Goal: Task Accomplishment & Management: Use online tool/utility

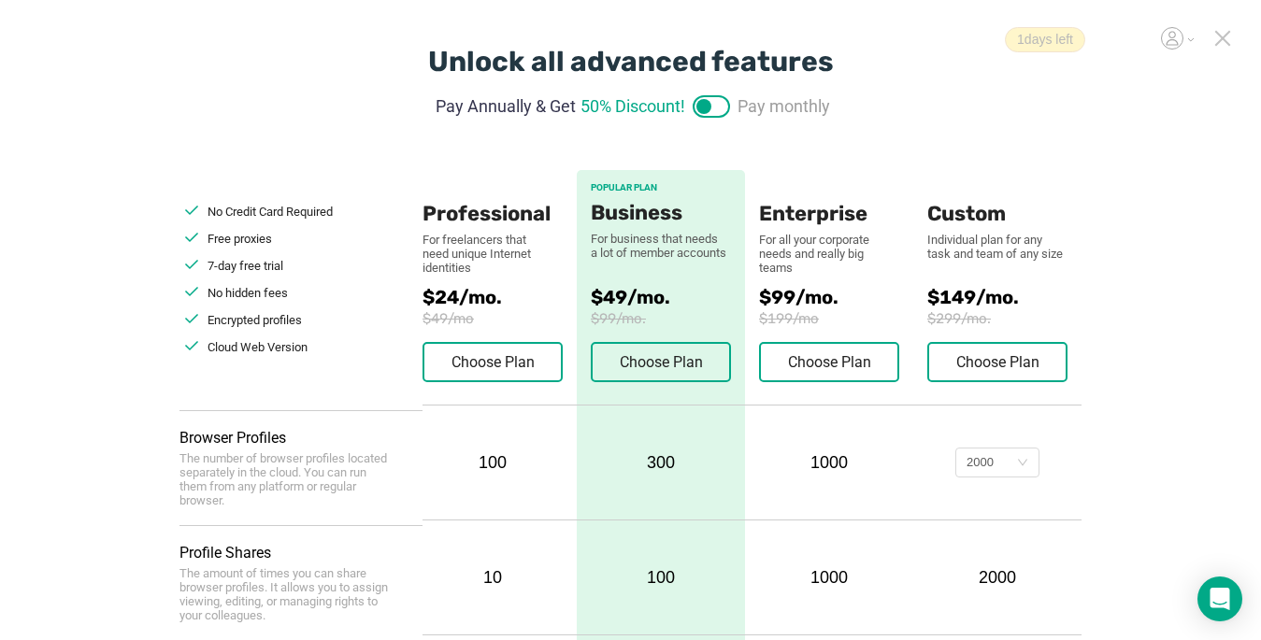
click at [1221, 42] on icon at bounding box center [1222, 38] width 17 height 17
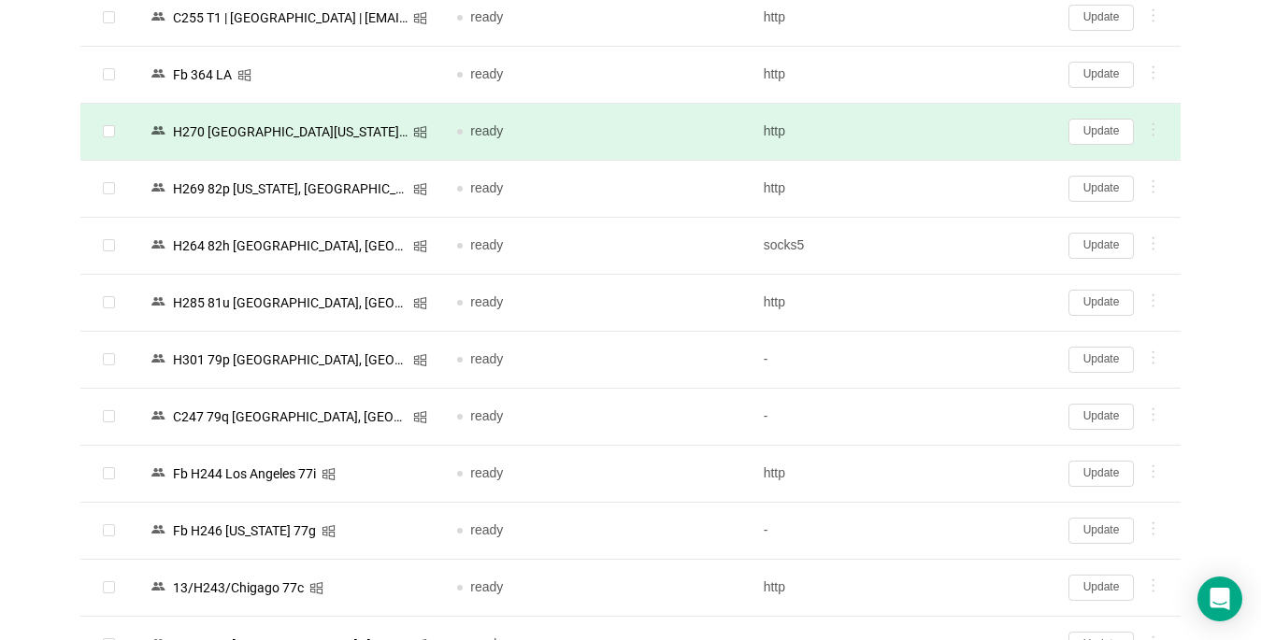
scroll to position [374, 0]
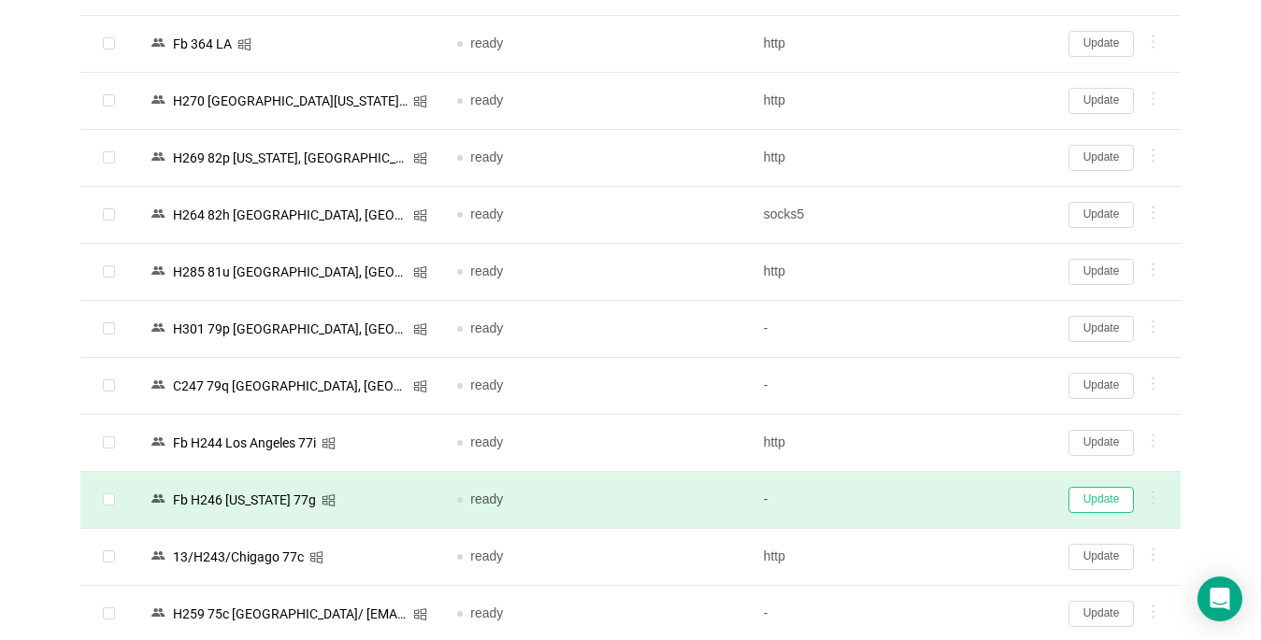
click at [1104, 497] on button "Update" at bounding box center [1100, 500] width 65 height 26
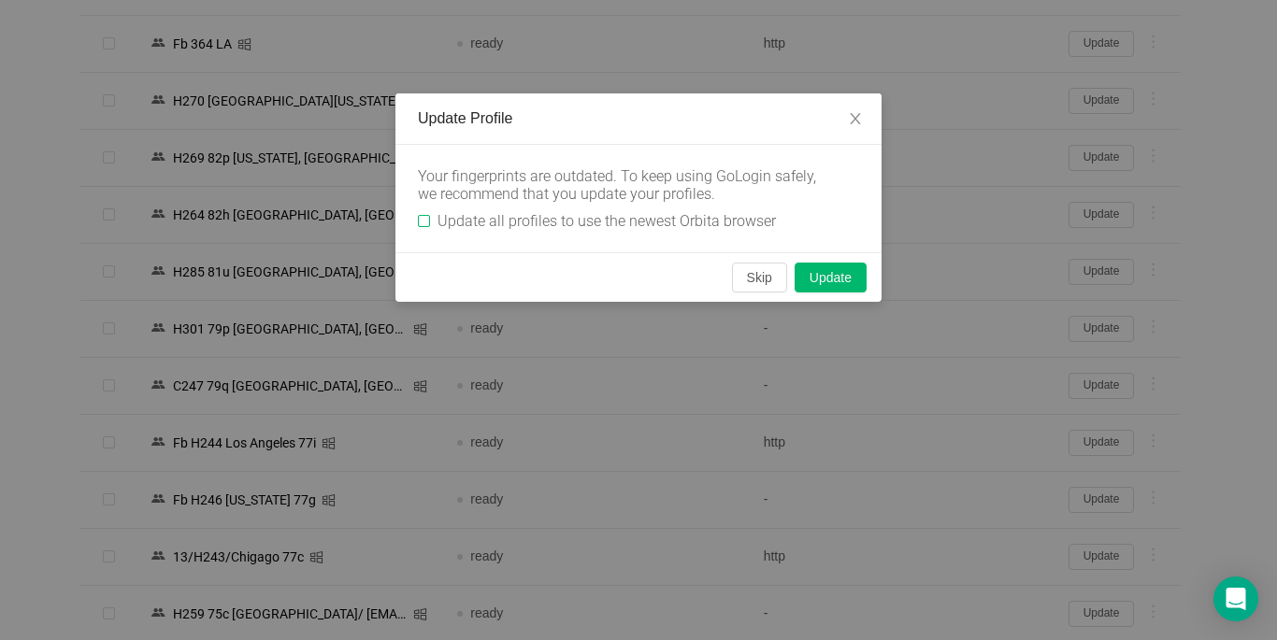
drag, startPoint x: 421, startPoint y: 217, endPoint x: 741, endPoint y: 282, distance: 327.1
click at [421, 216] on input "Update all profiles to use the newest Orbita browser" at bounding box center [424, 221] width 12 height 12
checkbox input "true"
click at [749, 280] on button "Skip" at bounding box center [759, 278] width 55 height 30
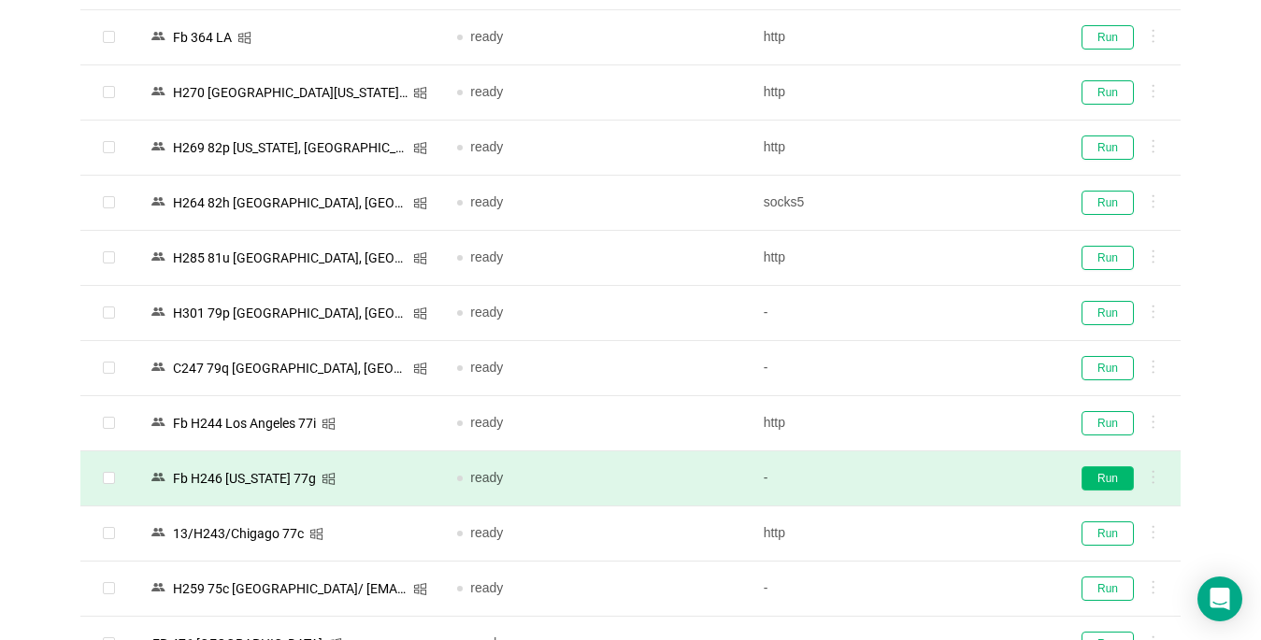
click at [1112, 481] on button "Run" at bounding box center [1107, 478] width 52 height 24
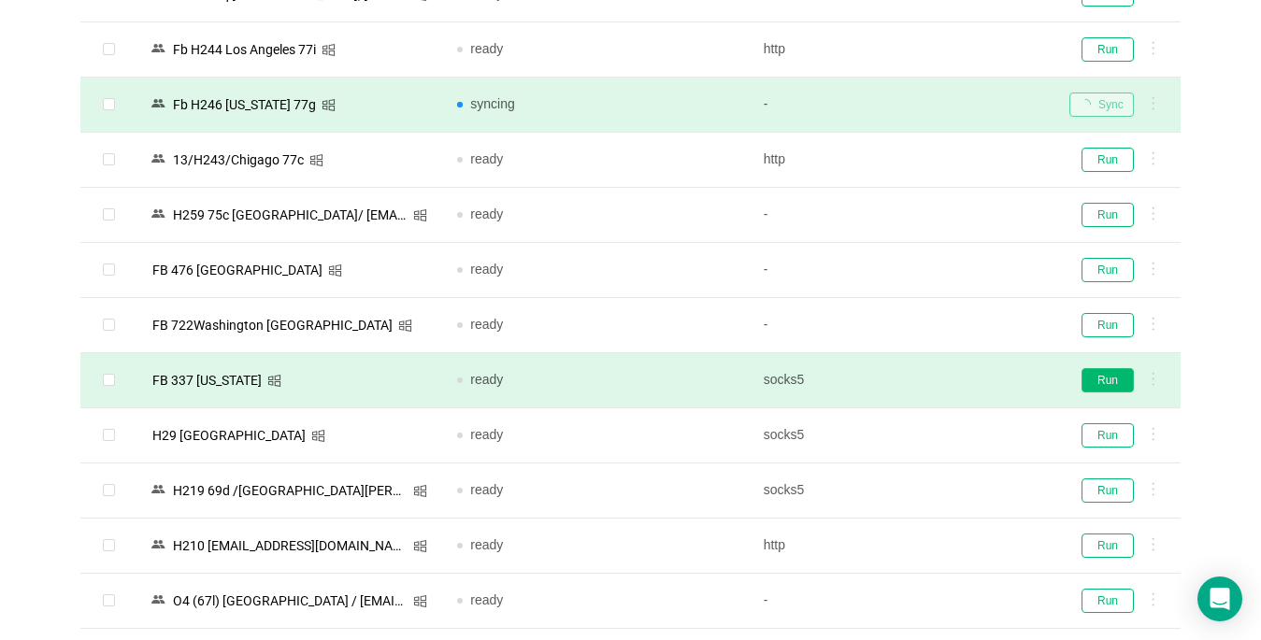
scroll to position [841, 0]
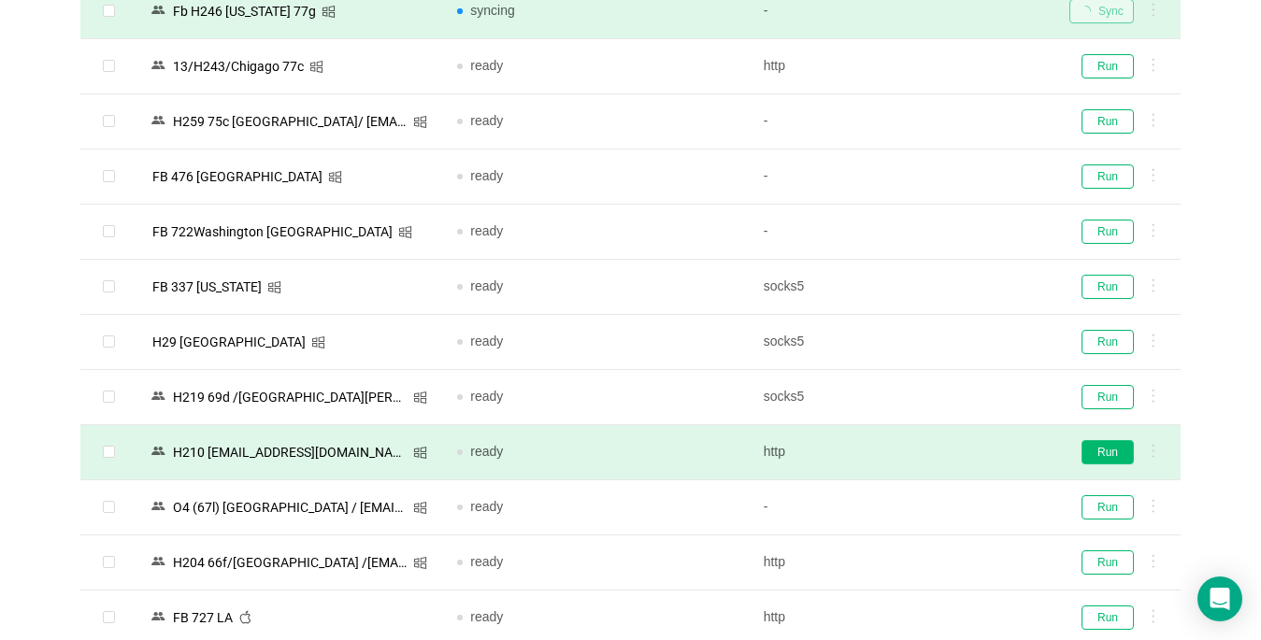
click at [1103, 450] on button "Run" at bounding box center [1107, 452] width 52 height 24
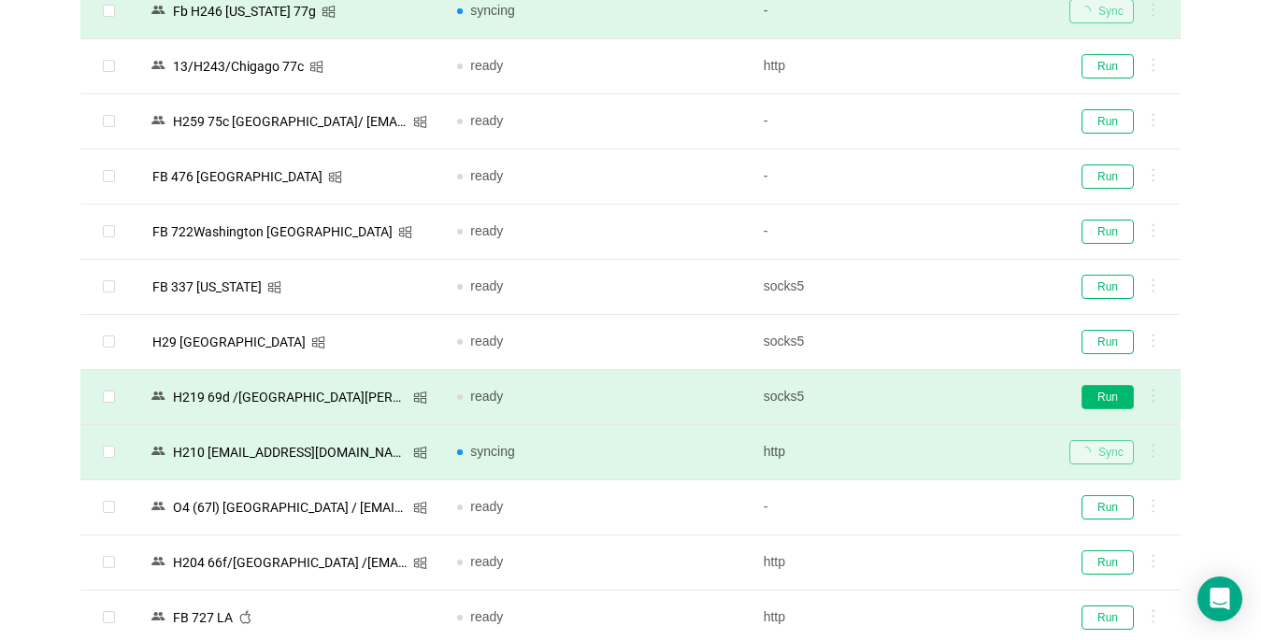
click at [1102, 396] on button "Run" at bounding box center [1107, 397] width 52 height 24
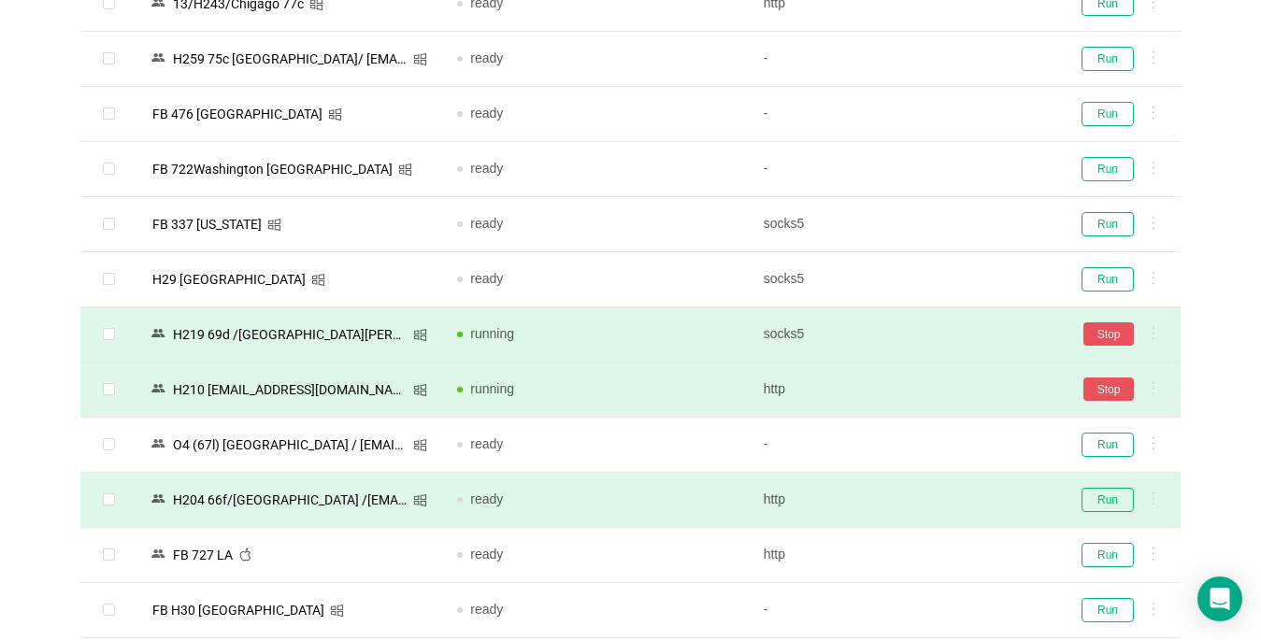
scroll to position [1215, 0]
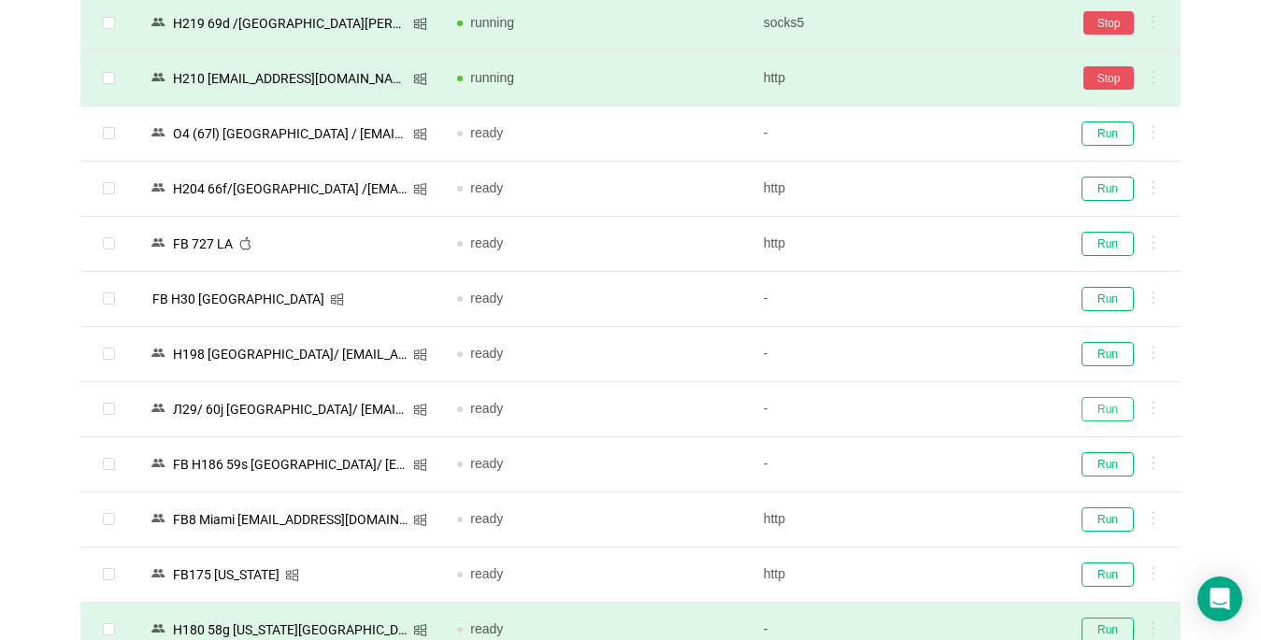
click at [1096, 408] on button "Run" at bounding box center [1107, 409] width 52 height 24
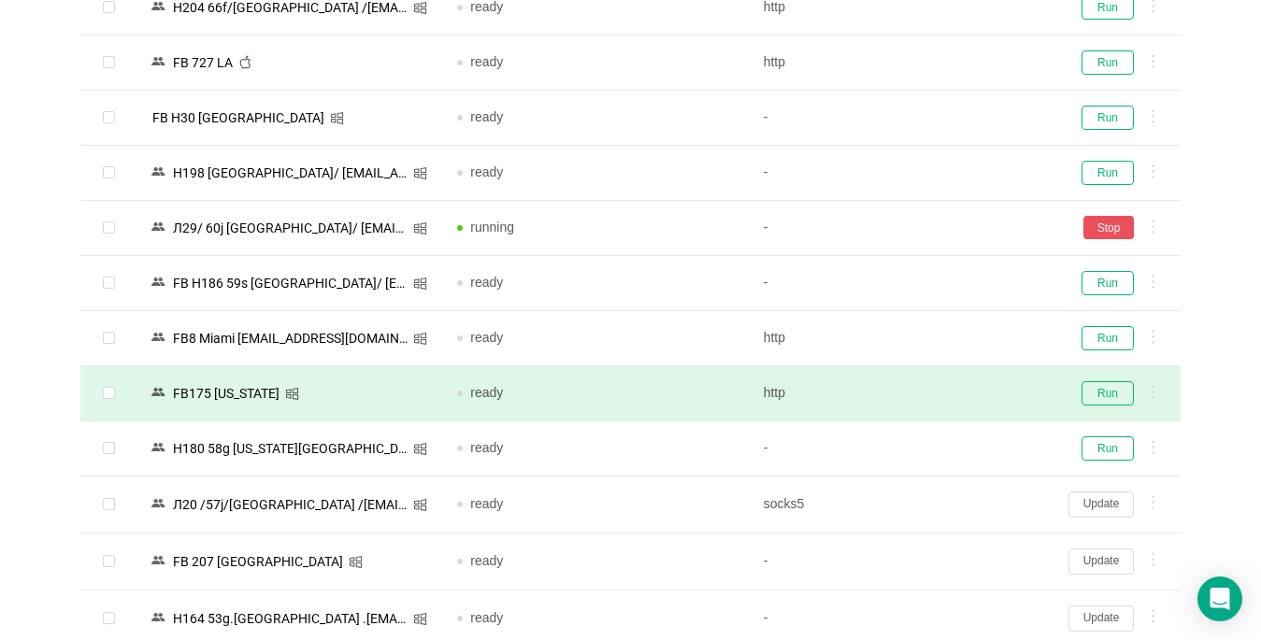
scroll to position [1402, 0]
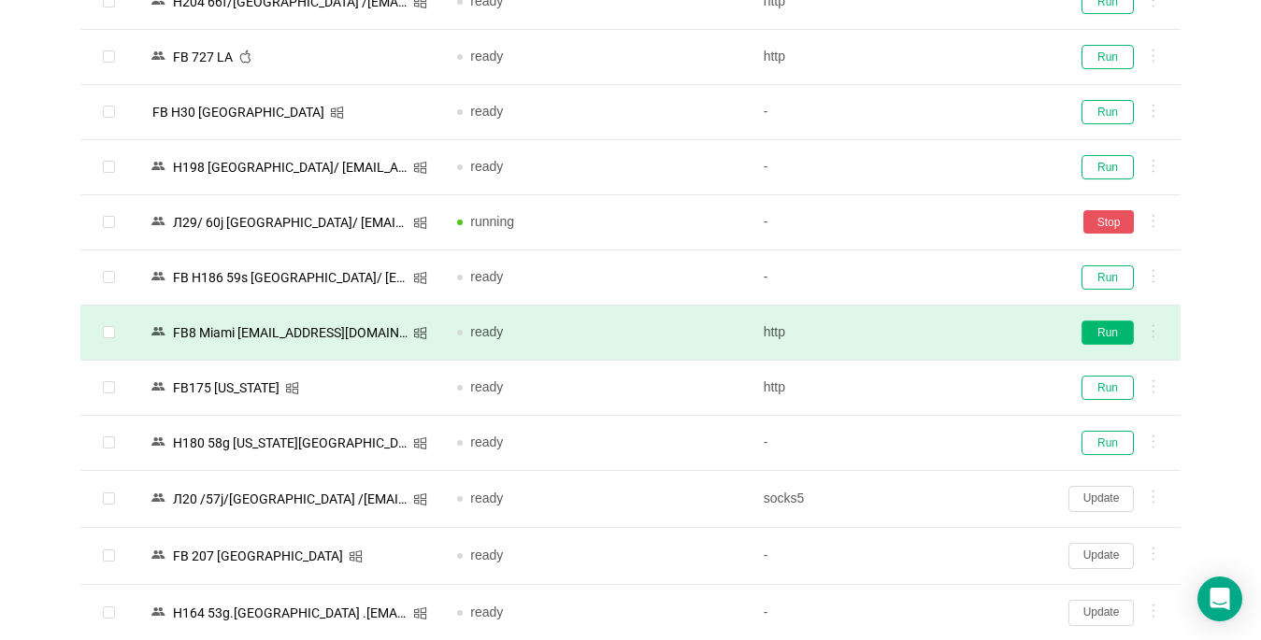
click at [1112, 333] on button "Run" at bounding box center [1107, 333] width 52 height 24
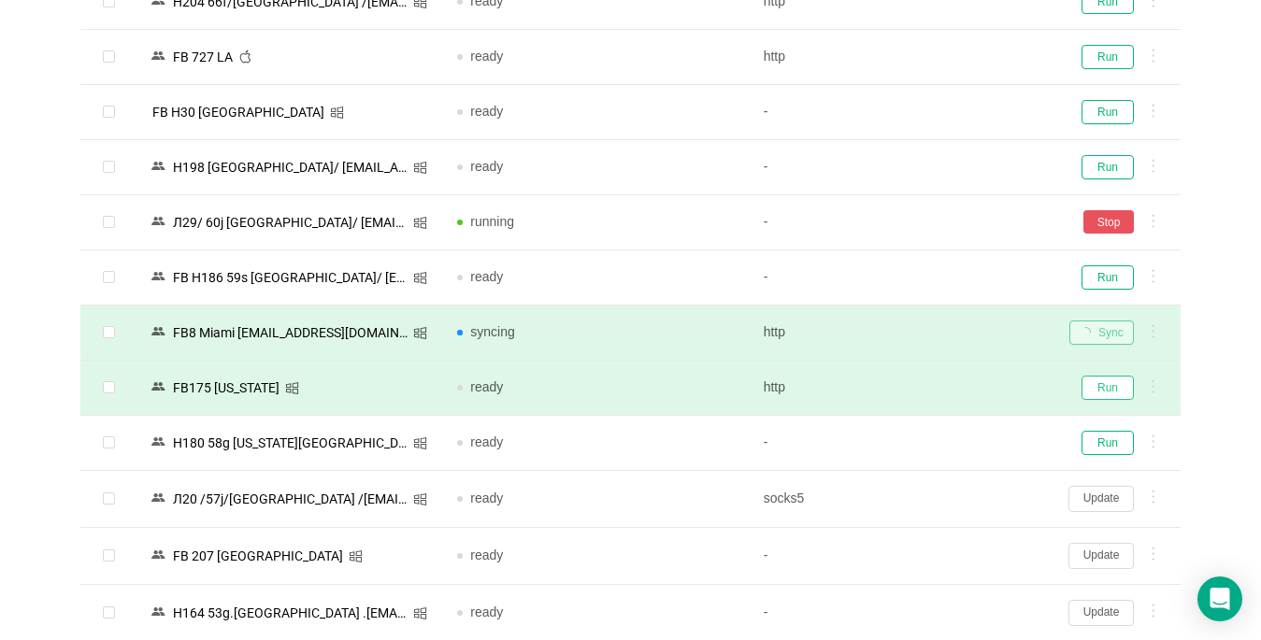
click at [1106, 382] on button "Run" at bounding box center [1107, 388] width 52 height 24
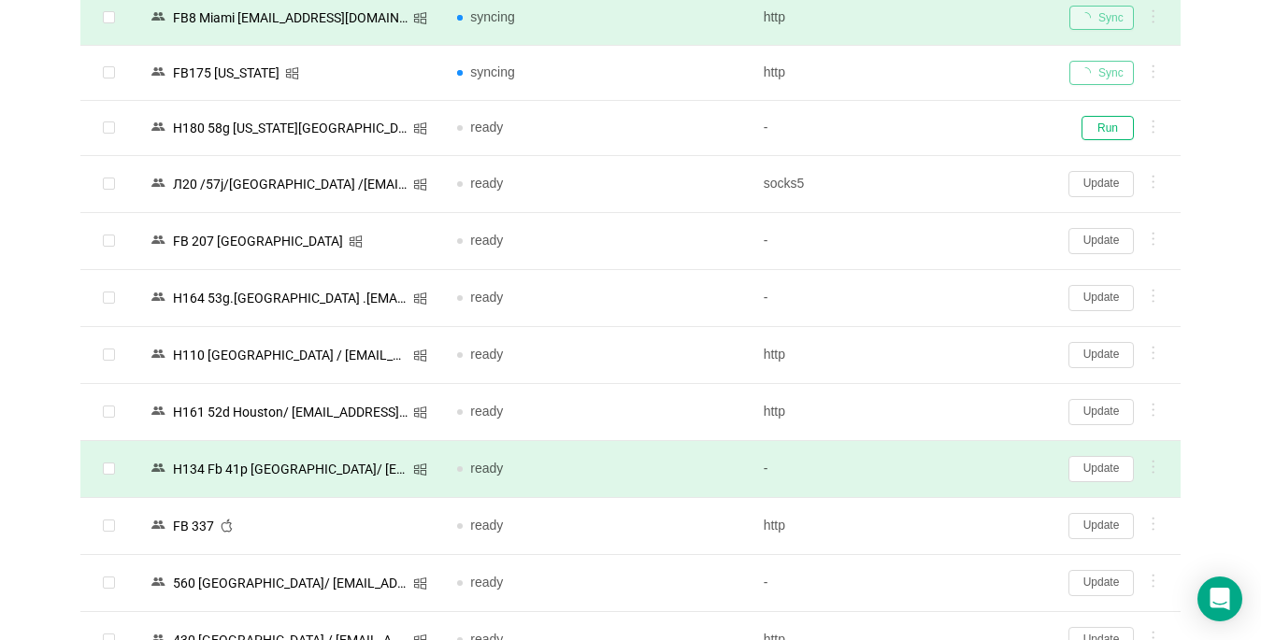
scroll to position [1776, 0]
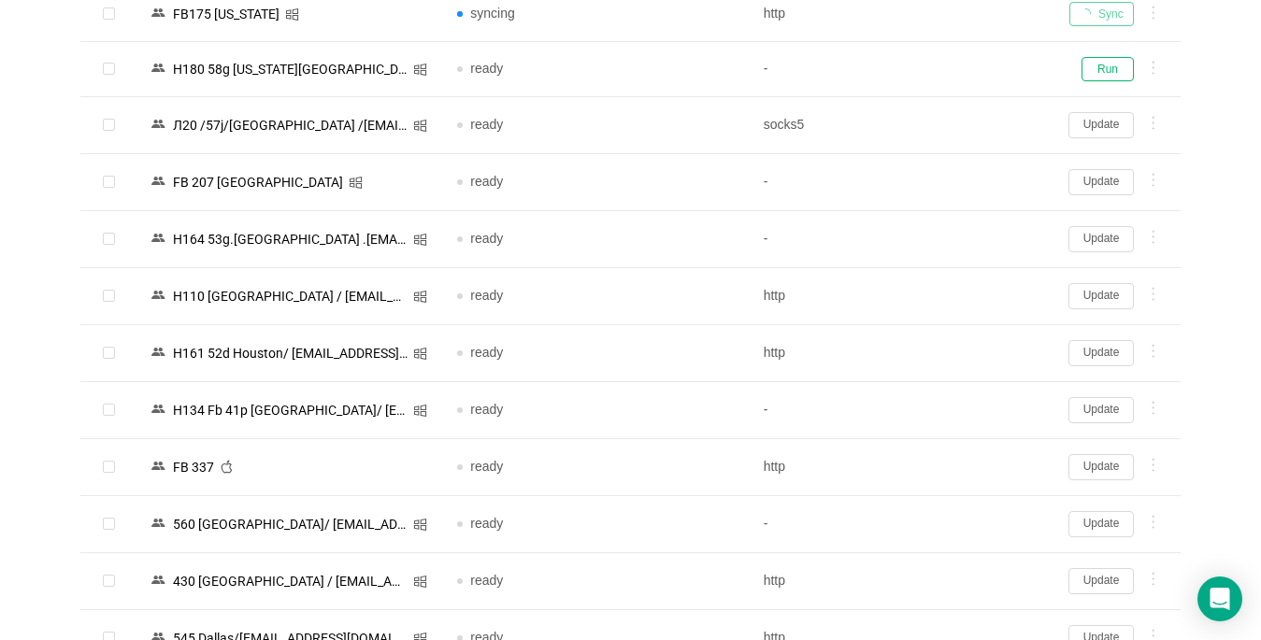
click at [1108, 461] on button "Update" at bounding box center [1100, 467] width 65 height 26
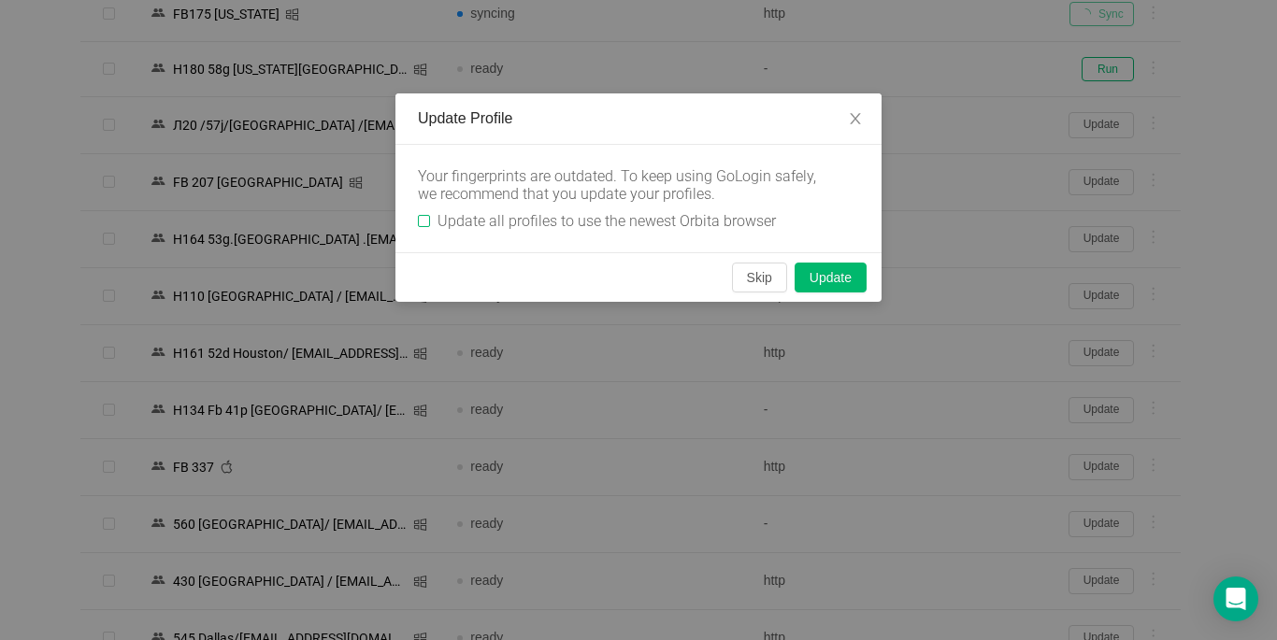
click at [424, 223] on input "Update all profiles to use the newest Orbita browser" at bounding box center [424, 221] width 12 height 12
checkbox input "true"
click at [750, 278] on button "Skip" at bounding box center [759, 278] width 55 height 30
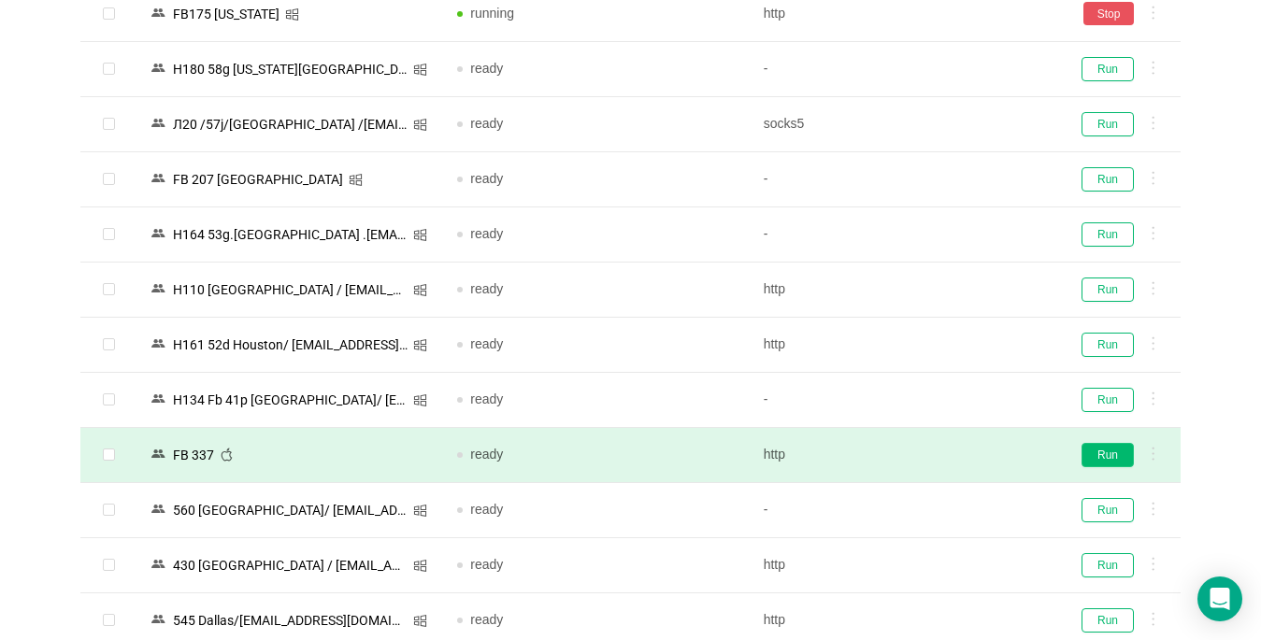
click at [1107, 450] on button "Run" at bounding box center [1107, 455] width 52 height 24
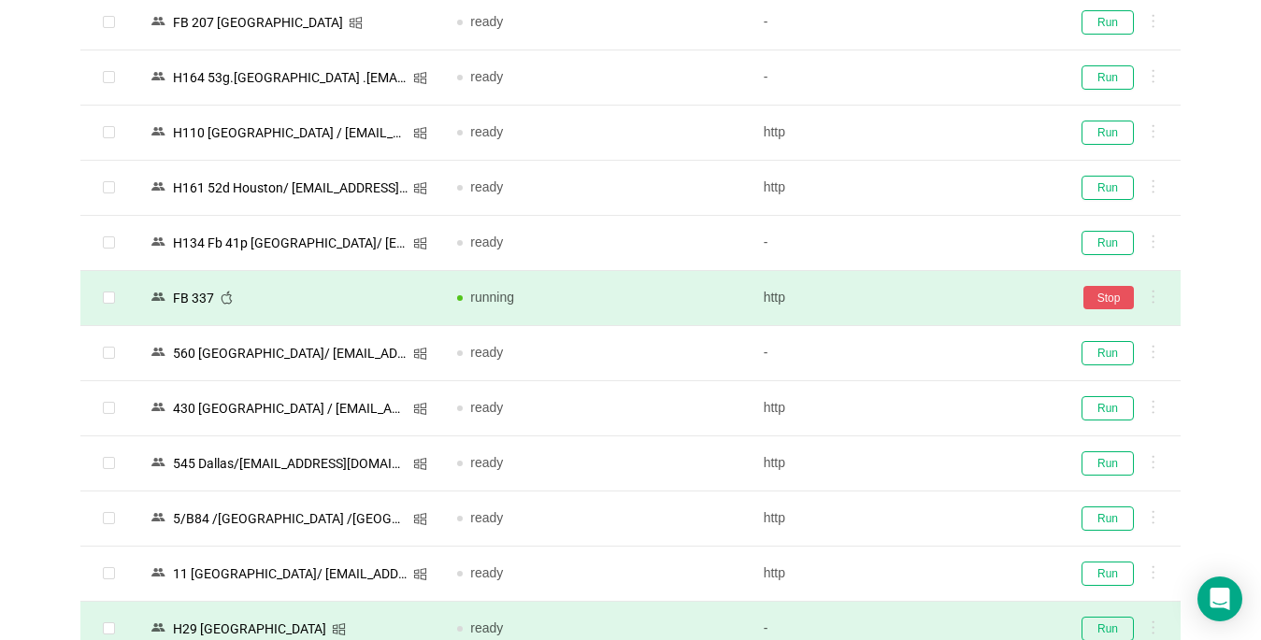
scroll to position [2149, 0]
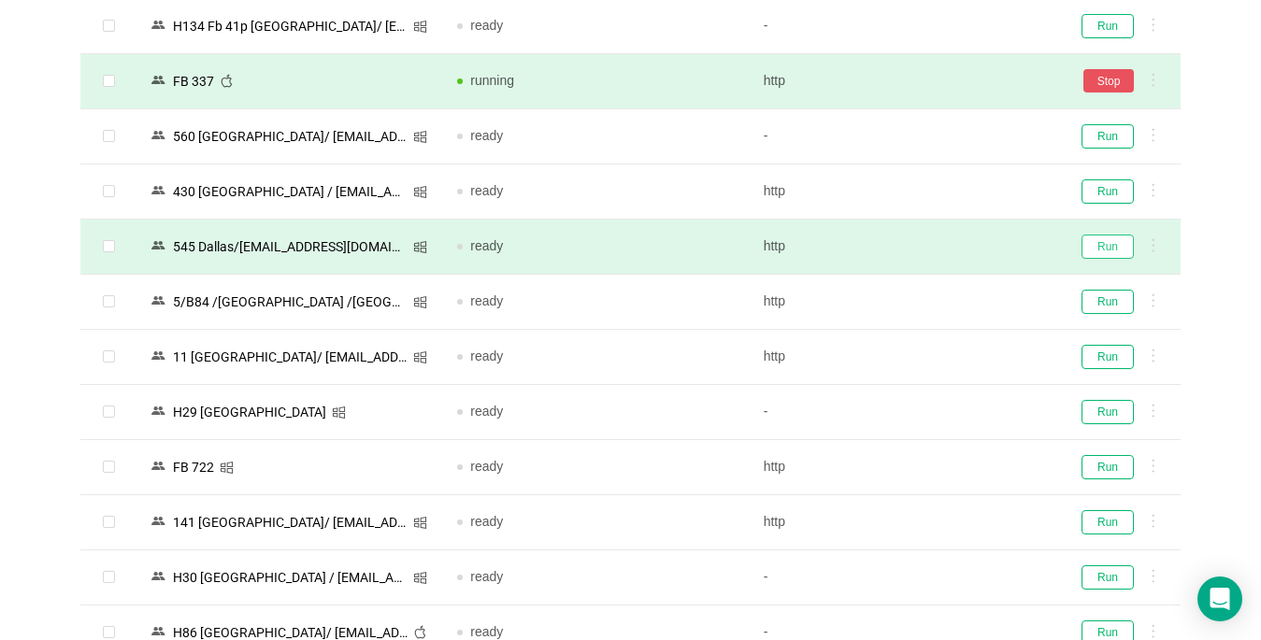
click at [1101, 251] on button "Run" at bounding box center [1107, 247] width 52 height 24
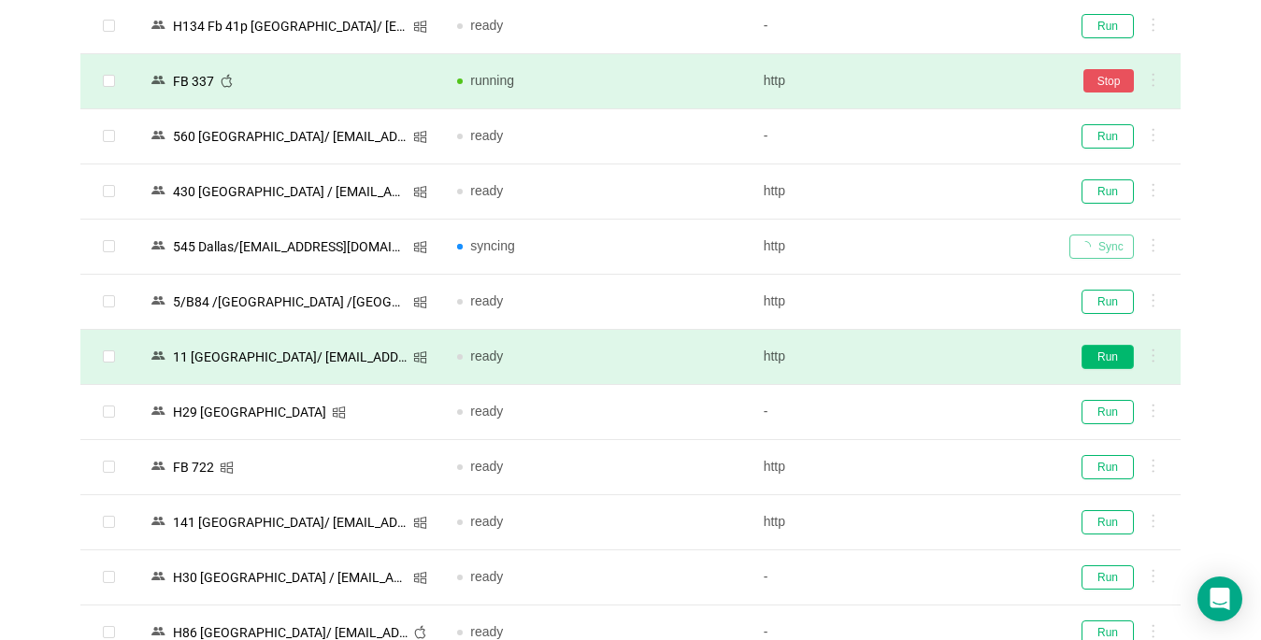
click at [1100, 361] on button "Run" at bounding box center [1107, 357] width 52 height 24
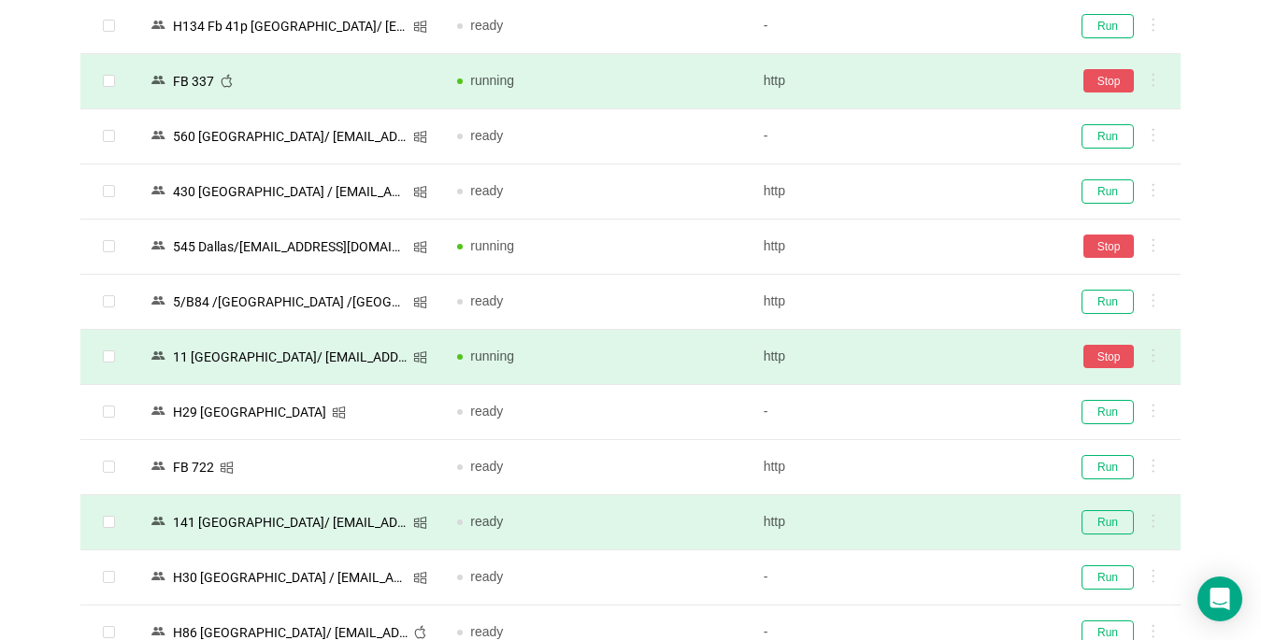
scroll to position [2336, 0]
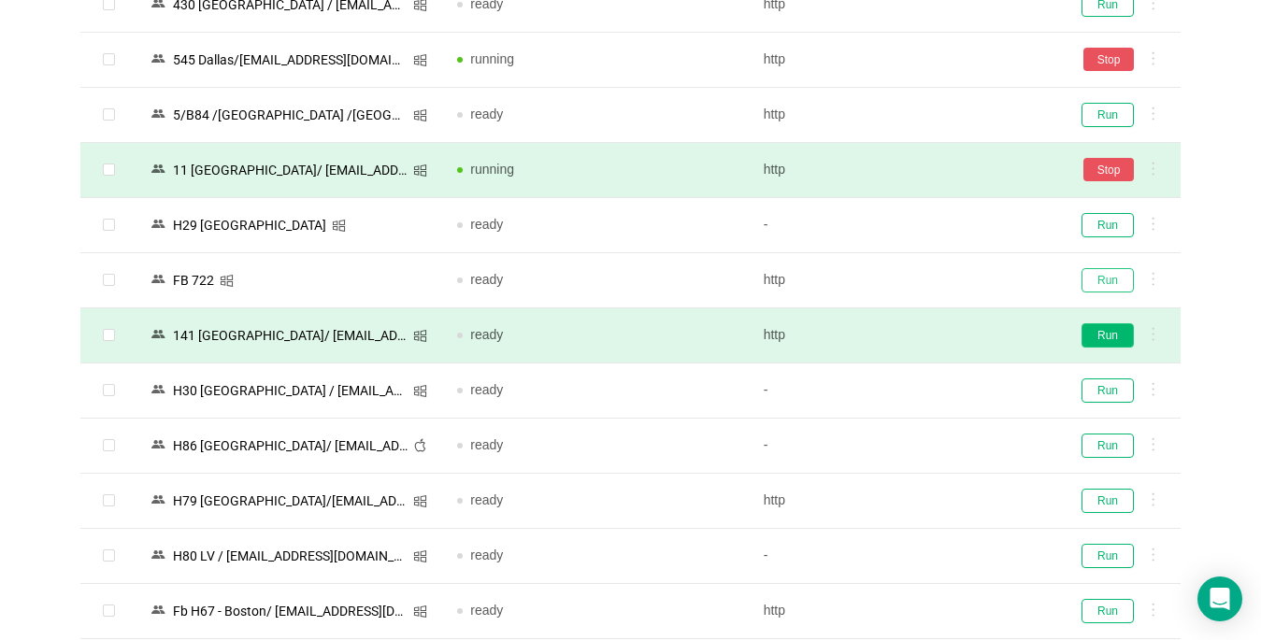
click at [1099, 281] on button "Run" at bounding box center [1107, 280] width 52 height 24
click at [1110, 338] on button "Run" at bounding box center [1107, 335] width 52 height 24
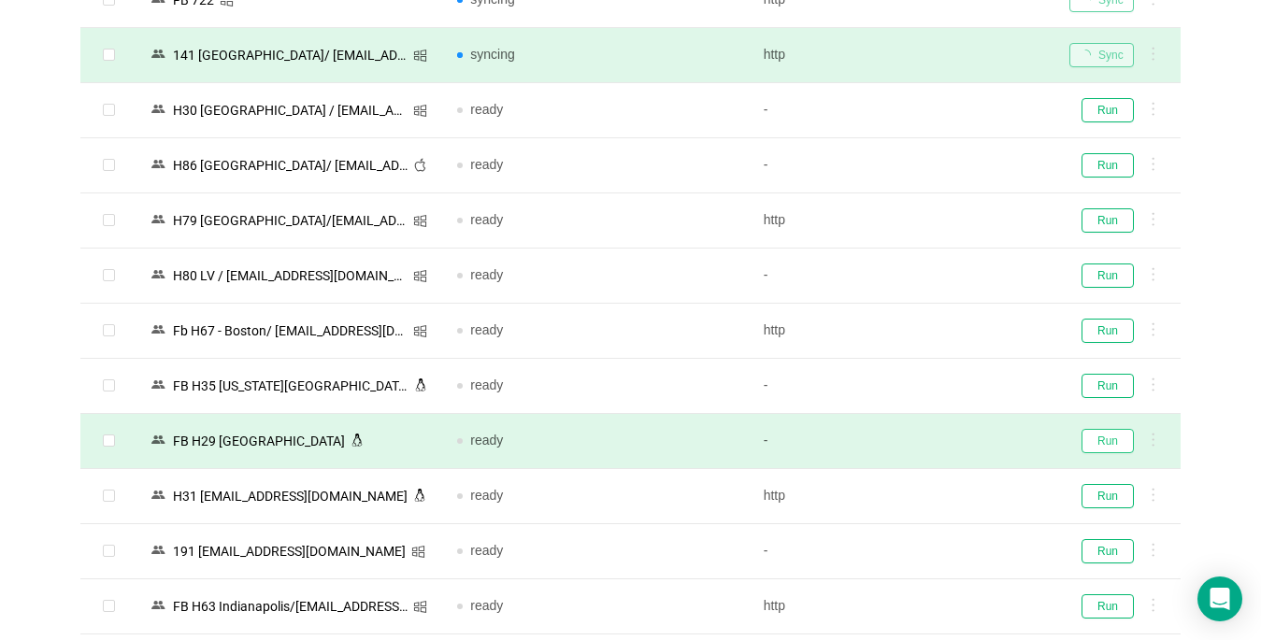
click at [1111, 438] on button "Run" at bounding box center [1107, 441] width 52 height 24
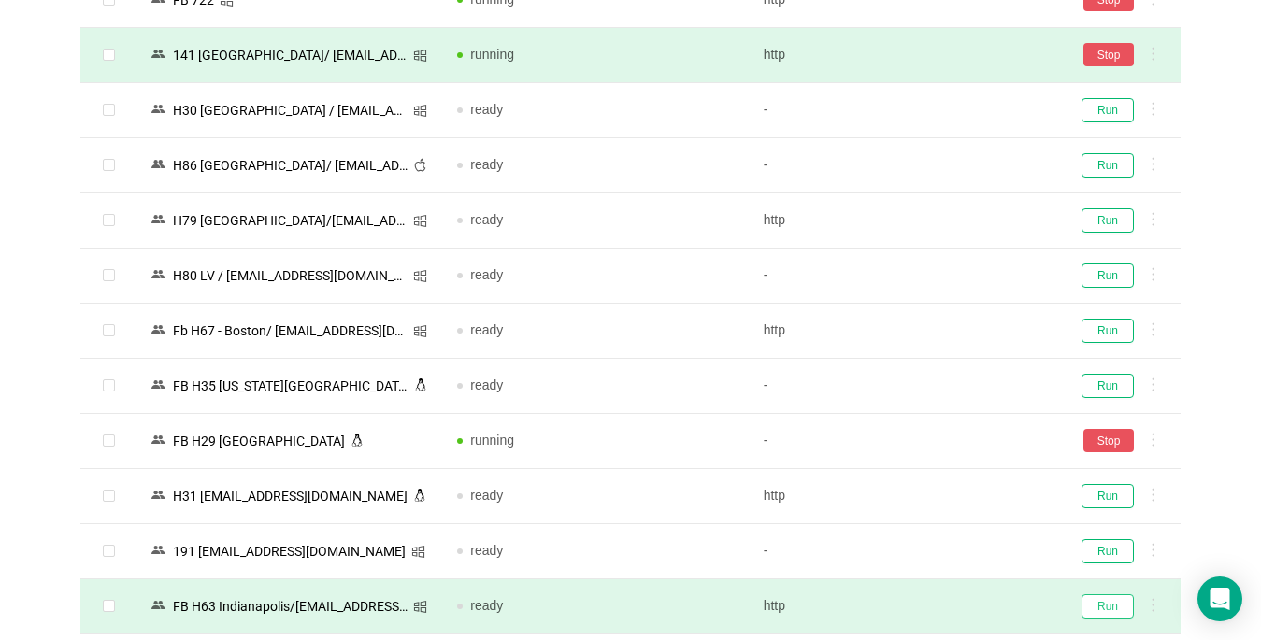
click at [1102, 606] on button "Run" at bounding box center [1107, 606] width 52 height 24
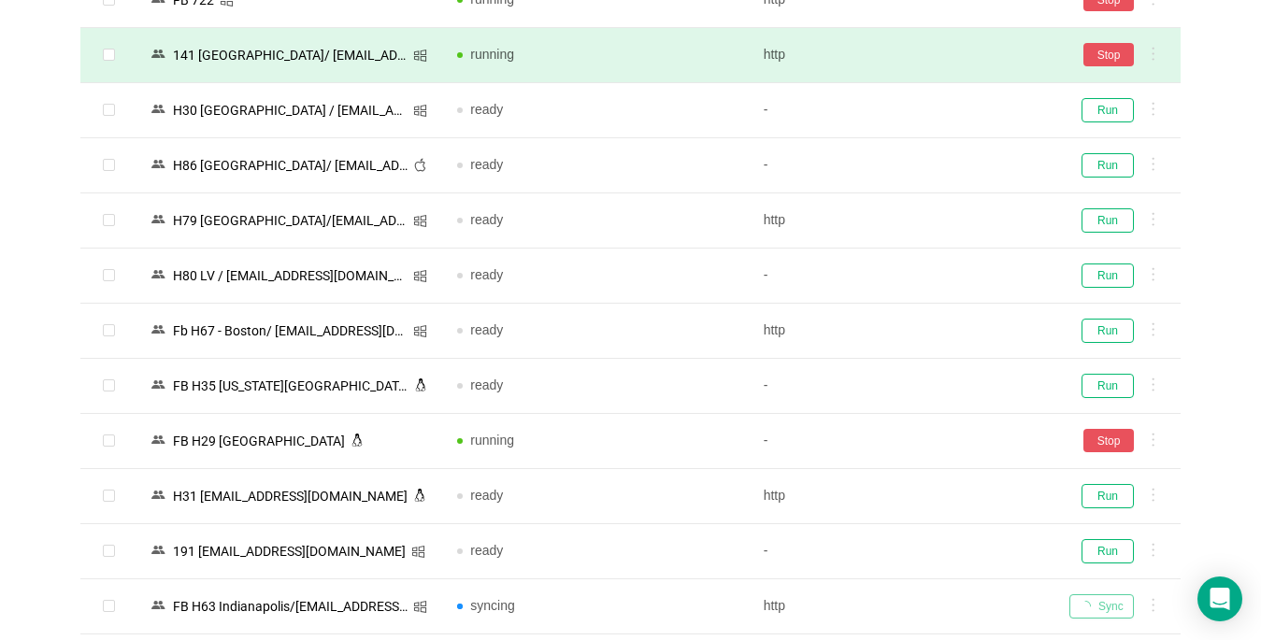
scroll to position [2897, 0]
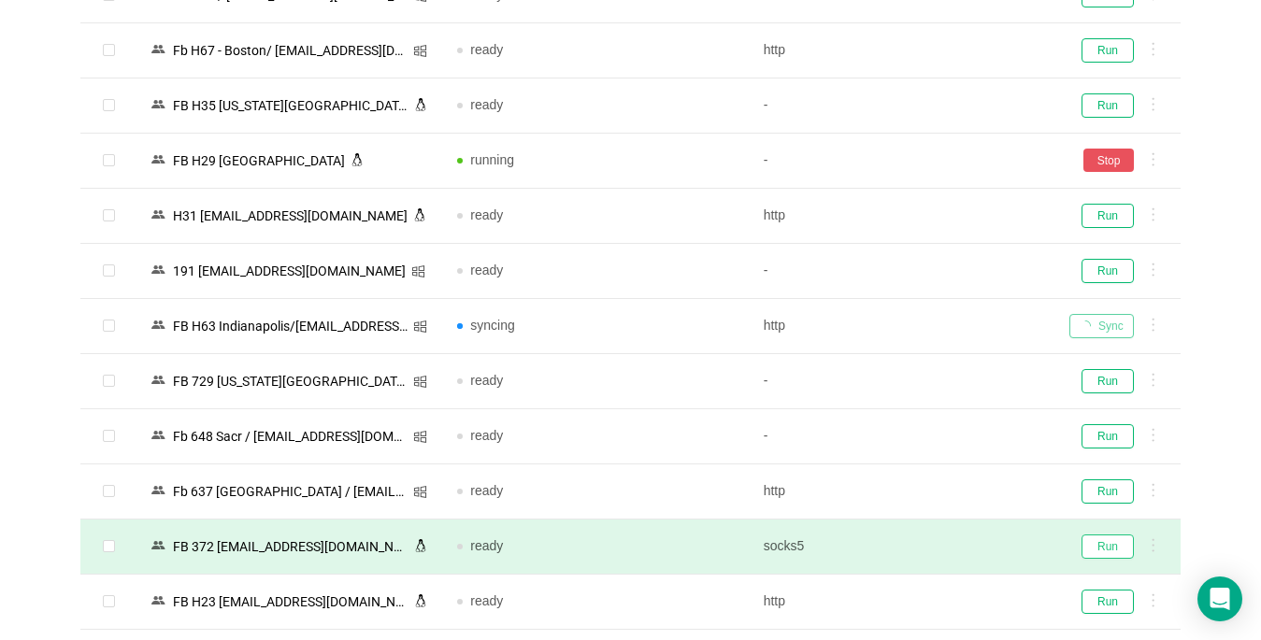
click at [1107, 549] on button "Run" at bounding box center [1107, 547] width 52 height 24
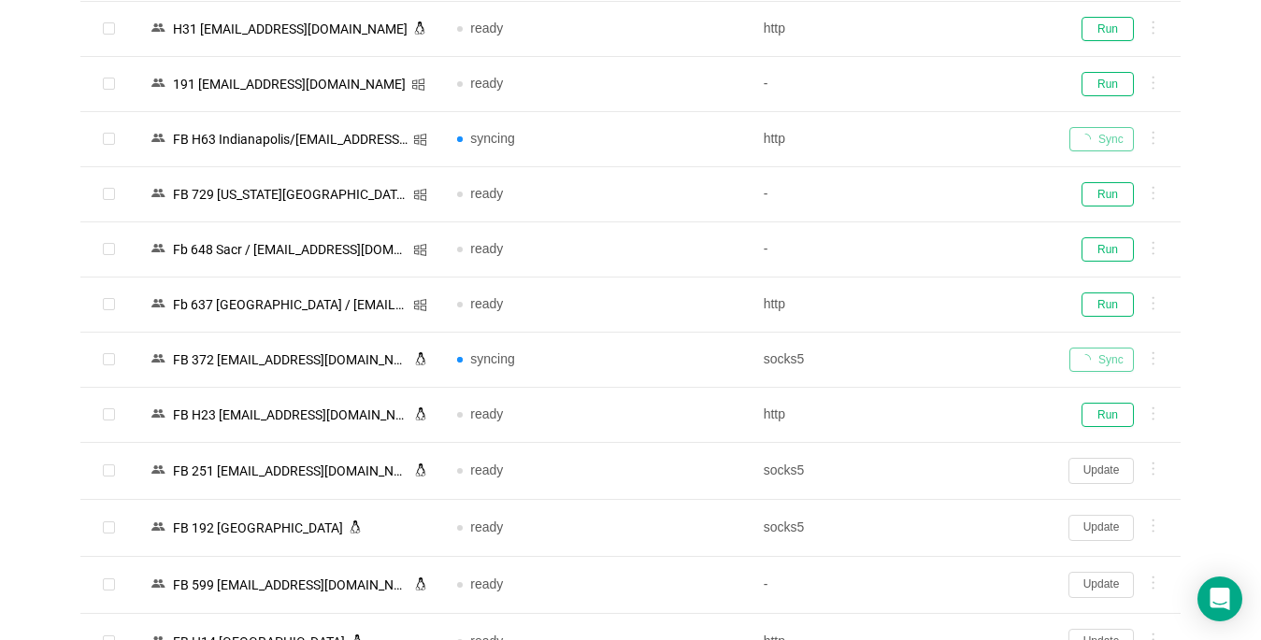
click at [1106, 468] on button "Update" at bounding box center [1100, 471] width 65 height 26
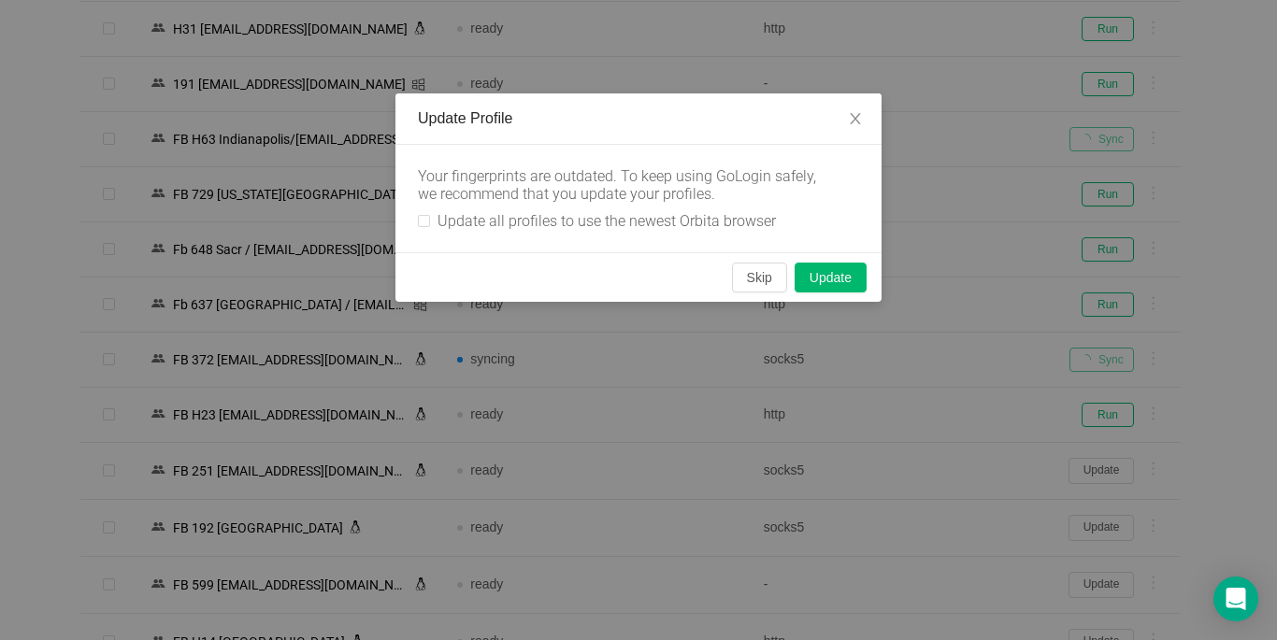
click at [424, 213] on label "Update all profiles to use the newest Orbita browser" at bounding box center [600, 221] width 365 height 18
click at [424, 215] on input "Update all profiles to use the newest Orbita browser" at bounding box center [424, 221] width 12 height 12
checkbox input "true"
click at [763, 274] on button "Skip" at bounding box center [759, 278] width 55 height 30
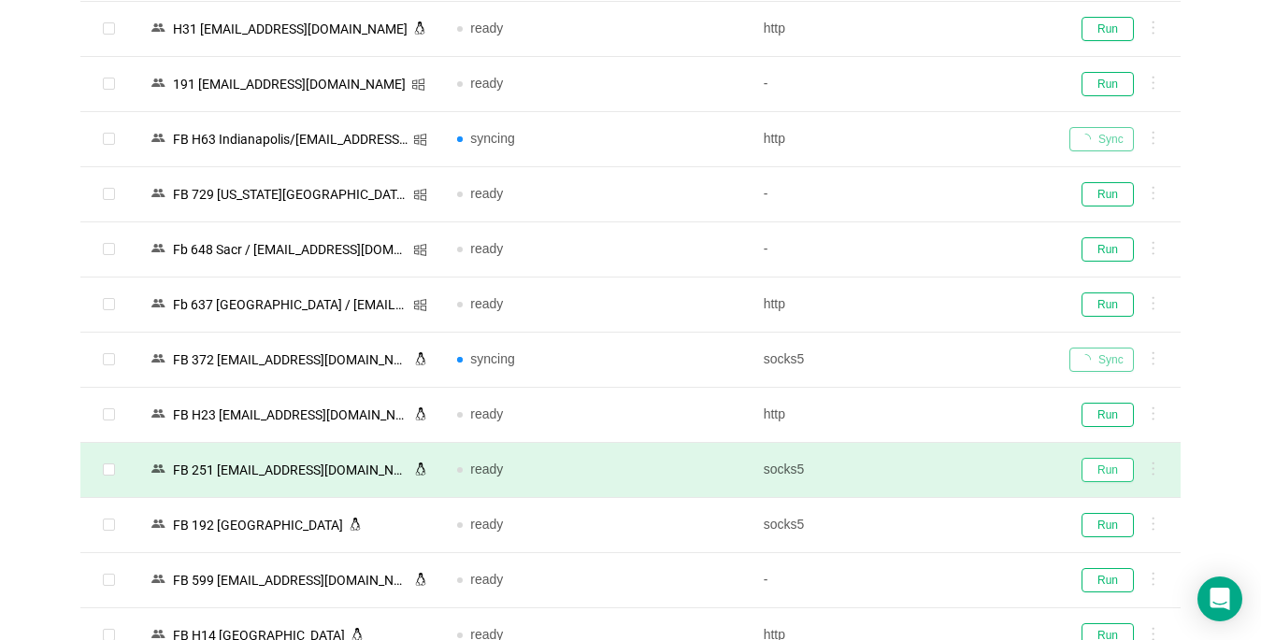
click at [1105, 470] on button "Run" at bounding box center [1107, 470] width 52 height 24
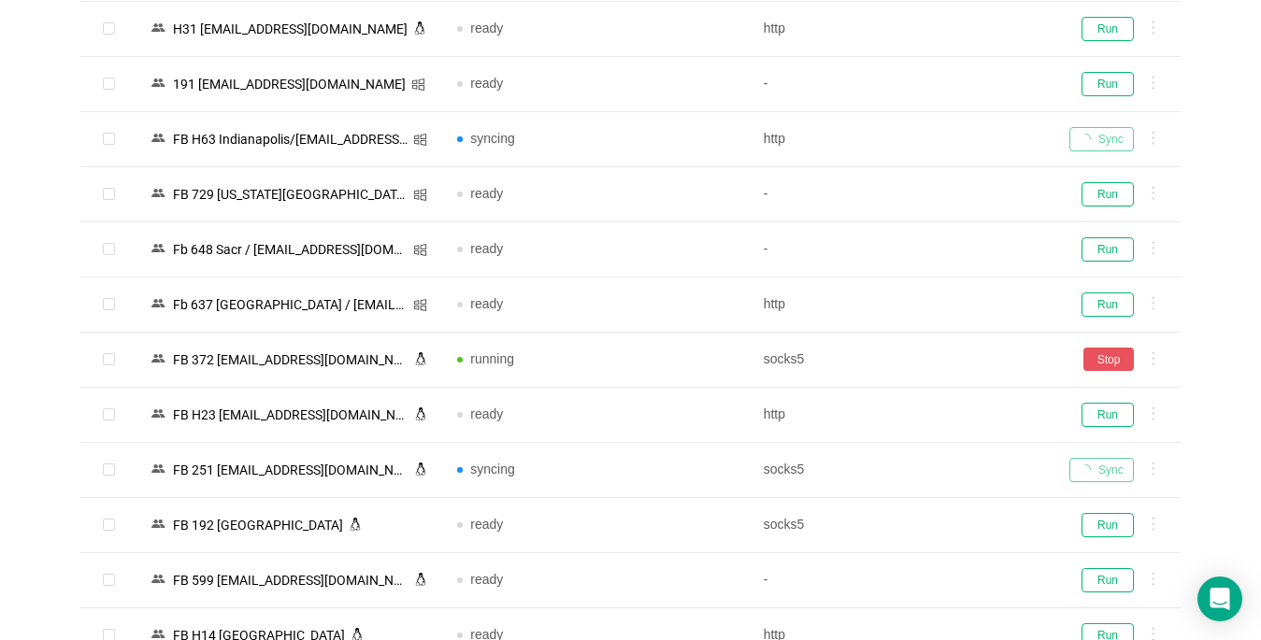
scroll to position [3364, 0]
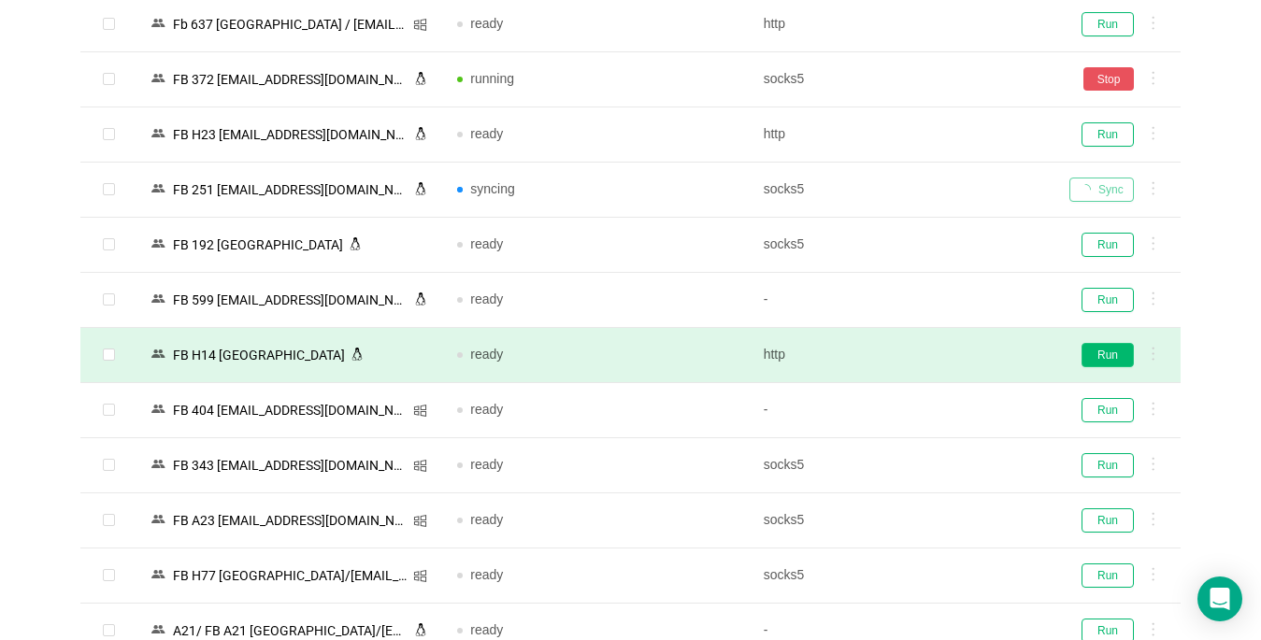
click at [1110, 356] on button "Run" at bounding box center [1107, 355] width 52 height 24
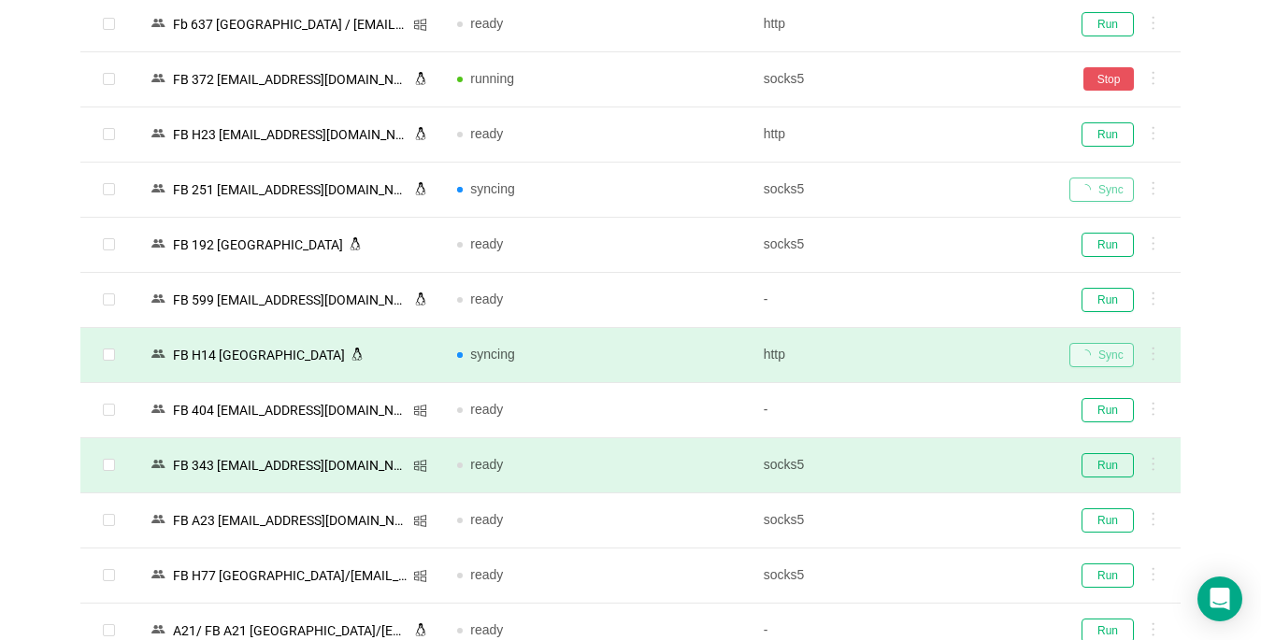
scroll to position [3645, 0]
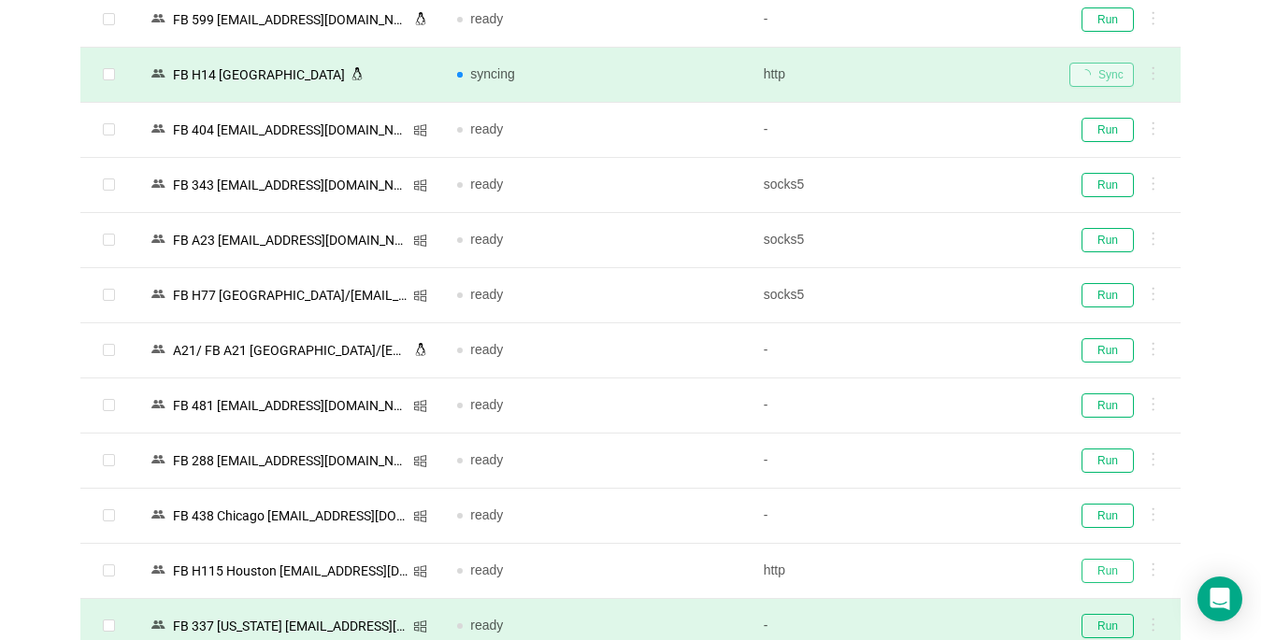
click at [1114, 573] on button "Run" at bounding box center [1107, 571] width 52 height 24
